Goal: Transaction & Acquisition: Purchase product/service

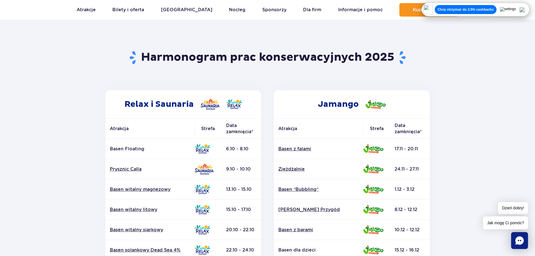
scroll to position [28, 0]
click at [494, 9] on p "Chcę otrzymać do 3.5% cashbacku" at bounding box center [466, 9] width 56 height 4
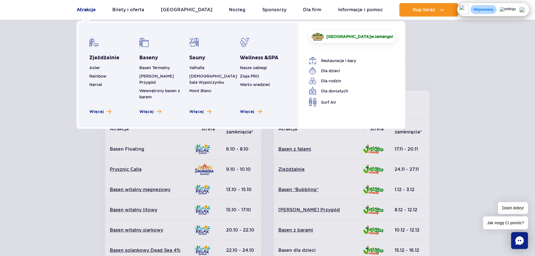
click at [85, 10] on link "Atrakcje" at bounding box center [86, 9] width 19 height 13
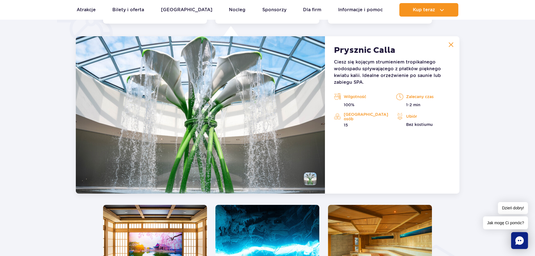
scroll to position [471, 0]
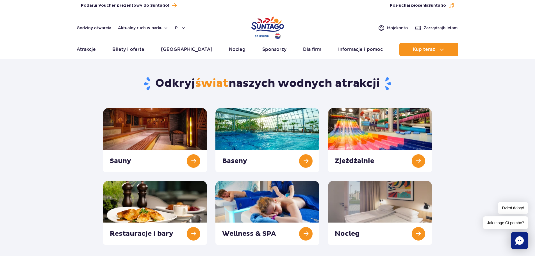
click at [267, 25] on img "Park of Poland" at bounding box center [267, 28] width 33 height 26
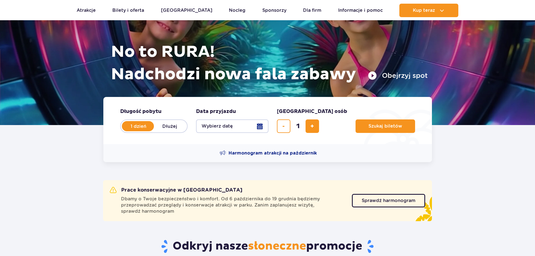
scroll to position [56, 0]
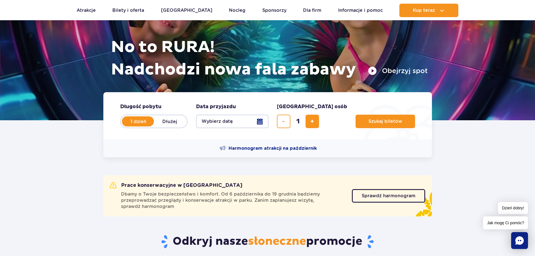
click at [259, 118] on button "Wybierz datę" at bounding box center [232, 121] width 72 height 13
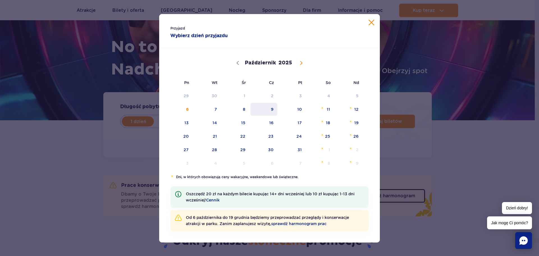
click at [272, 110] on span "9" at bounding box center [264, 109] width 28 height 13
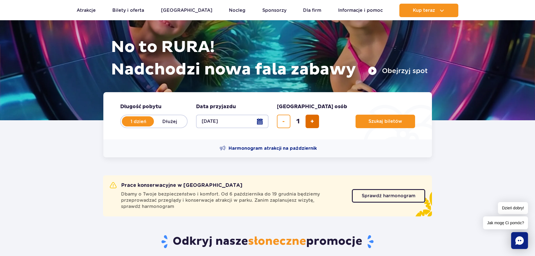
click at [311, 121] on span "dodaj bilet" at bounding box center [312, 121] width 4 height 0
type input "2"
click at [366, 123] on span "Szukaj biletów" at bounding box center [383, 121] width 34 height 5
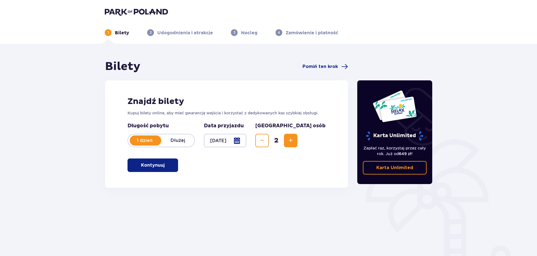
click at [170, 166] on button "Kontynuuj" at bounding box center [153, 164] width 51 height 13
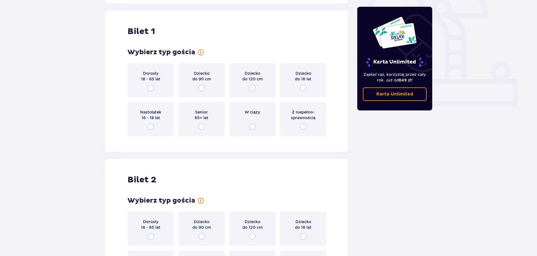
scroll to position [188, 0]
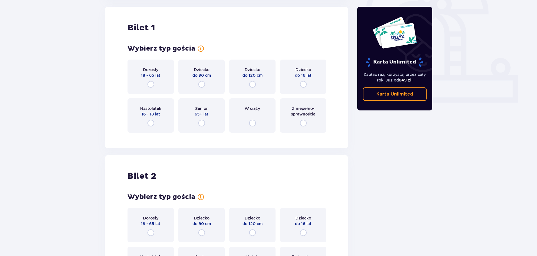
click at [149, 85] on input "radio" at bounding box center [150, 84] width 7 height 7
radio input "true"
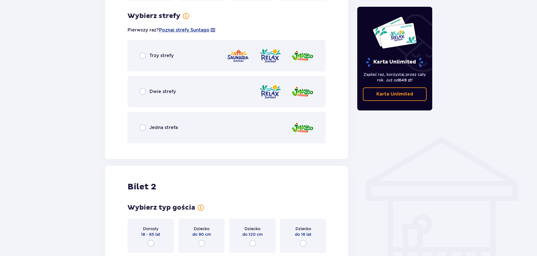
scroll to position [325, 0]
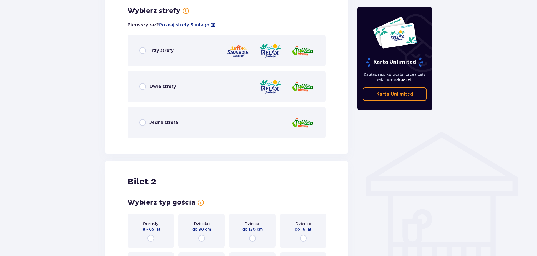
click at [143, 87] on input "radio" at bounding box center [142, 86] width 7 height 7
radio input "true"
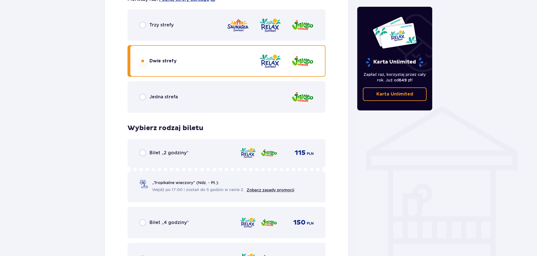
scroll to position [299, 0]
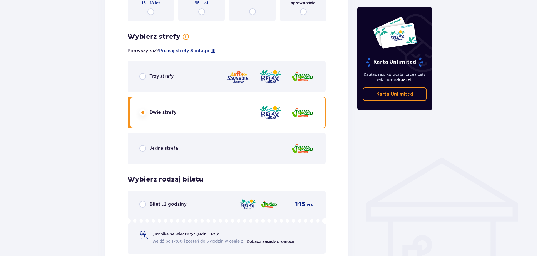
click at [141, 78] on input "radio" at bounding box center [142, 76] width 7 height 7
radio input "true"
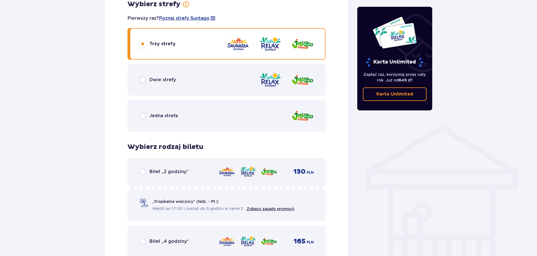
scroll to position [327, 0]
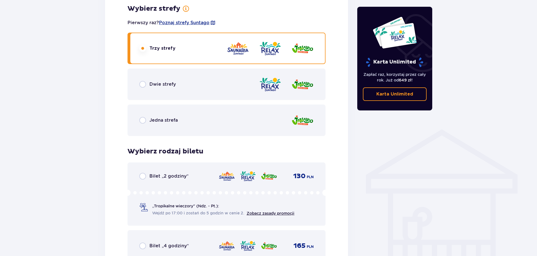
click at [144, 83] on input "radio" at bounding box center [142, 84] width 7 height 7
radio input "true"
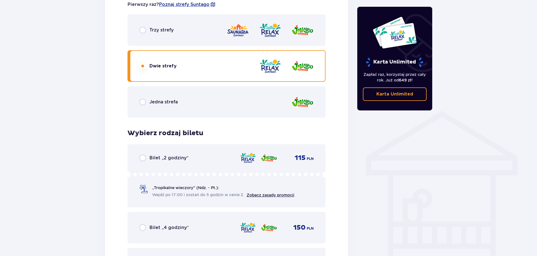
scroll to position [397, 0]
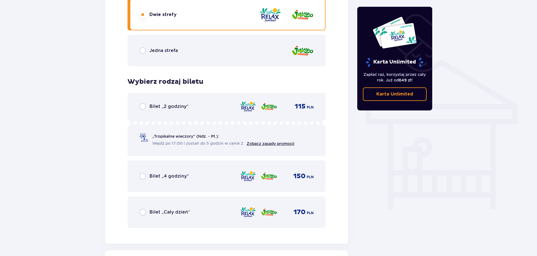
click at [146, 177] on input "radio" at bounding box center [142, 176] width 7 height 7
radio input "true"
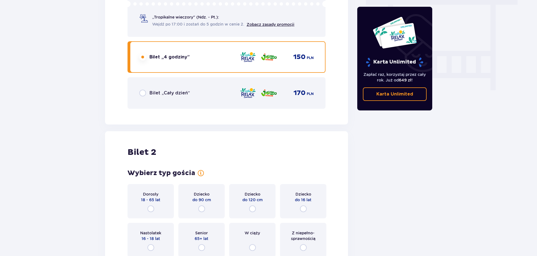
click at [142, 184] on div "Dorosły 18 - 65 lat" at bounding box center [151, 201] width 46 height 34
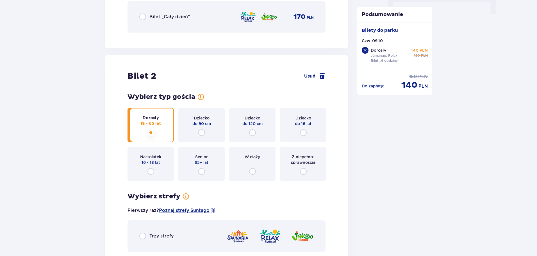
scroll to position [680, 0]
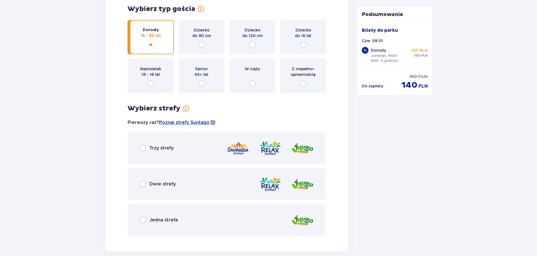
click at [137, 185] on div "Dwie strefy" at bounding box center [227, 183] width 198 height 31
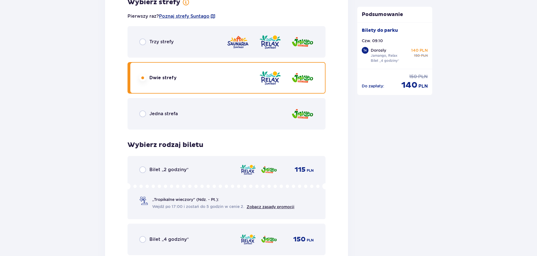
click at [142, 185] on div "Wybierz typ gościa dla biletu o numerze 2 Dorosły 18 - 65 lat Dziecko do 90 cm …" at bounding box center [227, 95] width 198 height 392
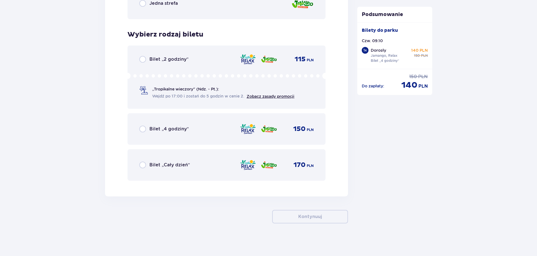
scroll to position [898, 0]
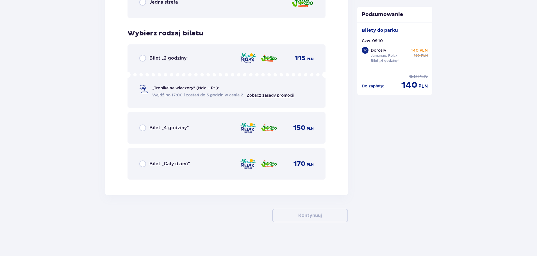
drag, startPoint x: 146, startPoint y: 129, endPoint x: 153, endPoint y: 133, distance: 8.7
click at [146, 128] on input "radio" at bounding box center [142, 127] width 7 height 7
radio input "true"
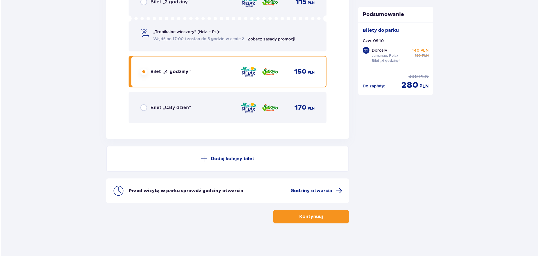
scroll to position [955, 0]
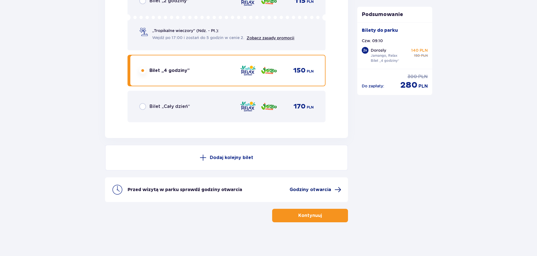
click at [332, 189] on span "Godziny otwarcia" at bounding box center [316, 189] width 52 height 7
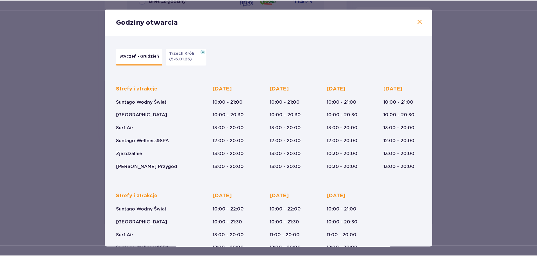
scroll to position [41, 0]
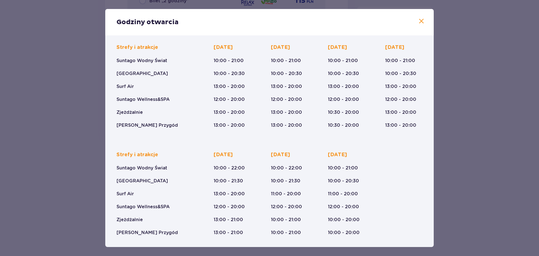
click at [481, 163] on div "Godziny otwarcia Styczeń - Grudzień Trzech Króli (5-6.01.26) Strefy i atrakcje …" at bounding box center [269, 128] width 539 height 256
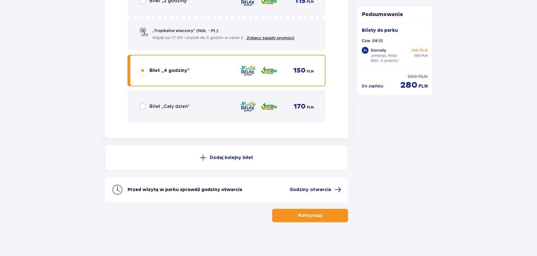
click at [337, 216] on button "Kontynuuj" at bounding box center [310, 215] width 76 height 13
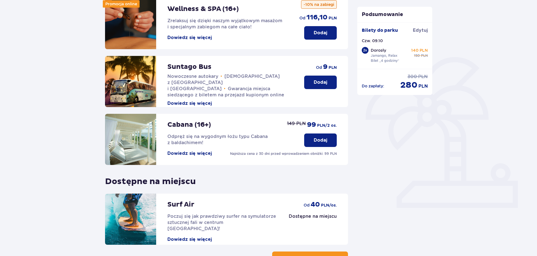
scroll to position [112, 0]
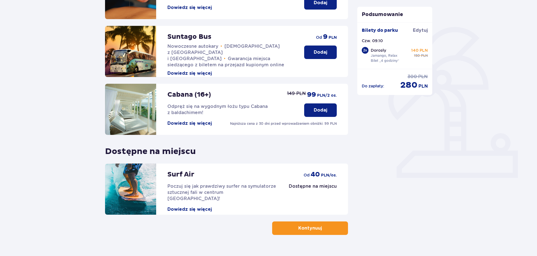
click at [318, 228] on button "Kontynuuj" at bounding box center [310, 227] width 76 height 13
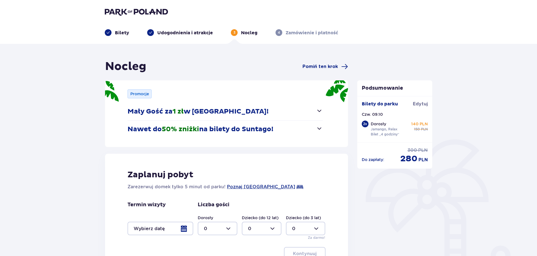
click at [296, 132] on button "Nawet do 50% zniżki na bilety do Suntago!" at bounding box center [225, 129] width 195 height 17
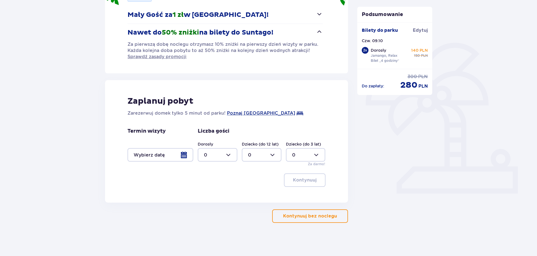
scroll to position [97, 0]
click at [320, 219] on p "Kontynuuj bez noclegu" at bounding box center [310, 215] width 54 height 6
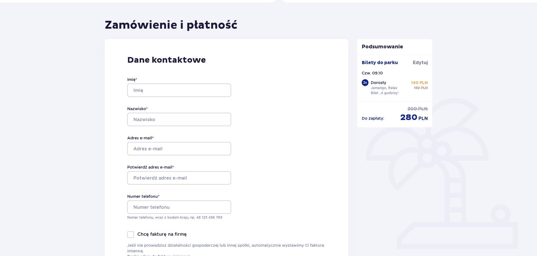
scroll to position [84, 0]
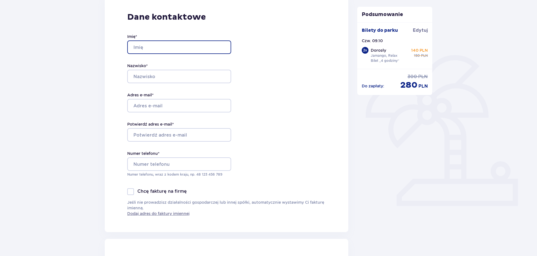
click at [169, 46] on input "Imię *" at bounding box center [179, 46] width 104 height 13
type input "Magdalena"
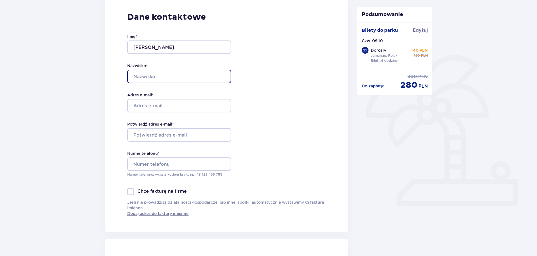
type input "Przbysz"
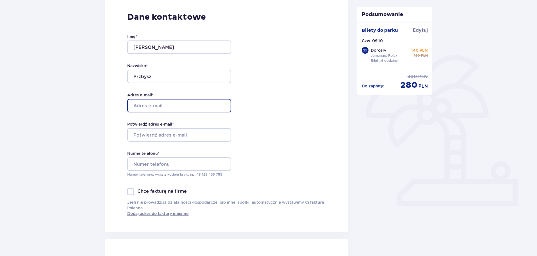
type input "[EMAIL_ADDRESS][DOMAIN_NAME]"
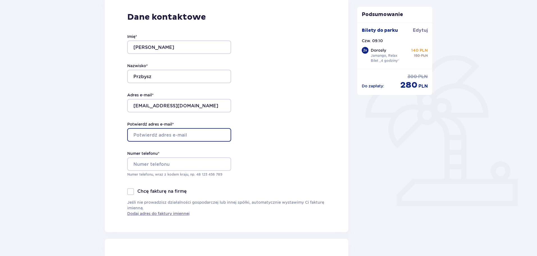
type input "[EMAIL_ADDRESS][DOMAIN_NAME]"
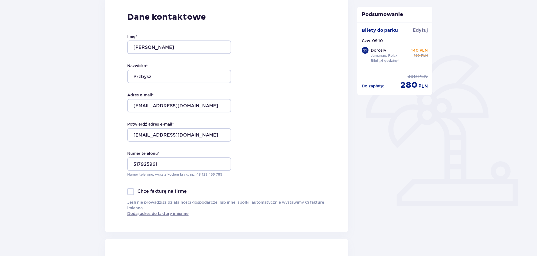
click at [282, 114] on div "Dane kontaktowe Imię * Magdalena Nazwisko * Przbysz Adres e-mail * chris987@op.…" at bounding box center [227, 114] width 244 height 236
click at [132, 162] on input "517925961" at bounding box center [179, 163] width 104 height 13
type input "48517925961"
click at [272, 150] on div "Dane kontaktowe Imię * Magdalena Nazwisko * Przbysz Adres e-mail * chris987@op.…" at bounding box center [227, 114] width 244 height 236
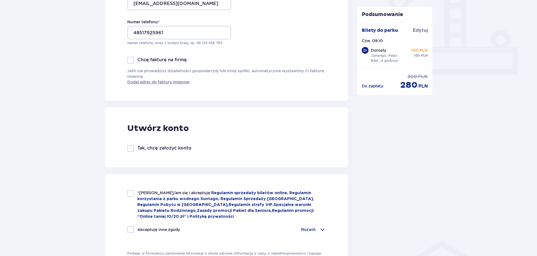
scroll to position [253, 0]
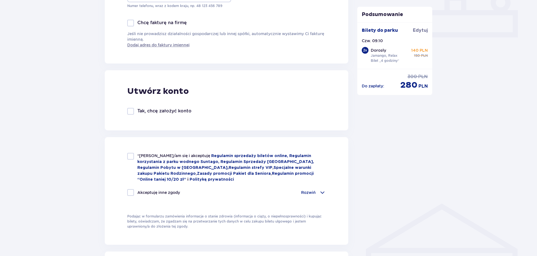
click at [131, 156] on div at bounding box center [130, 156] width 7 height 7
checkbox input "true"
click at [317, 191] on div "Rozwiń" at bounding box center [313, 192] width 25 height 7
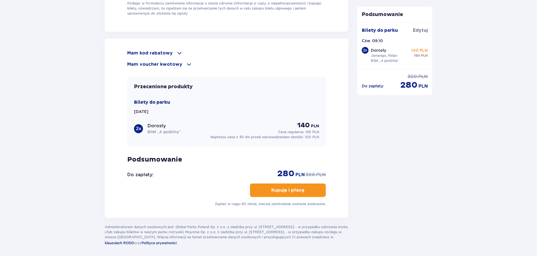
scroll to position [618, 0]
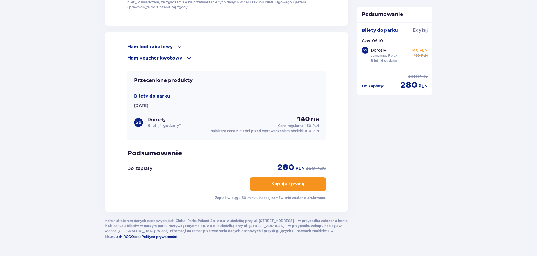
click at [306, 184] on span "button" at bounding box center [305, 184] width 7 height 7
